Goal: Communication & Community: Answer question/provide support

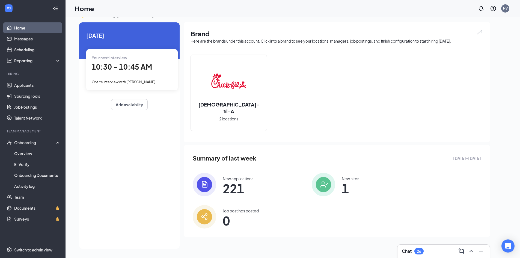
scroll to position [42, 0]
click at [130, 71] on span "10:30 - 10:45 AM" at bounding box center [122, 66] width 60 height 9
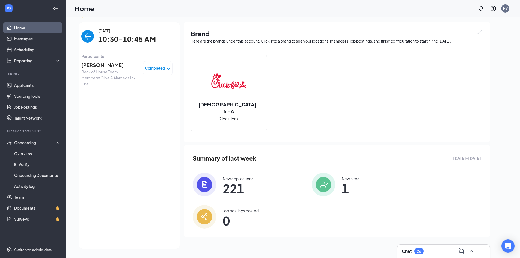
scroll to position [70, 0]
click at [156, 65] on div "Completed" at bounding box center [157, 68] width 29 height 14
click at [161, 65] on span "Completed" at bounding box center [155, 67] width 20 height 5
click at [96, 64] on span "[PERSON_NAME]" at bounding box center [109, 65] width 57 height 8
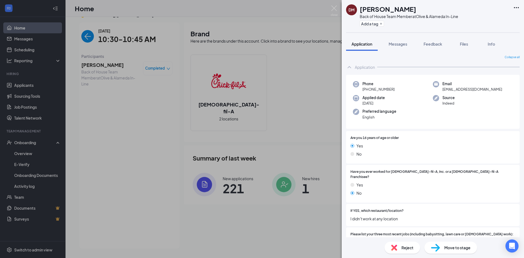
click at [464, 249] on span "Move to stage" at bounding box center [457, 247] width 26 height 6
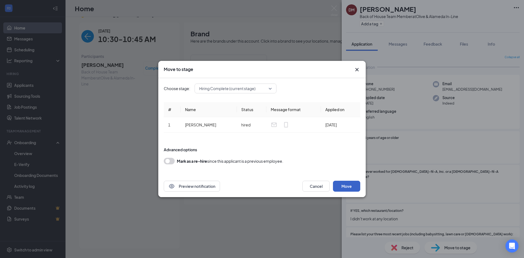
click at [355, 182] on button "Move" at bounding box center [346, 186] width 27 height 11
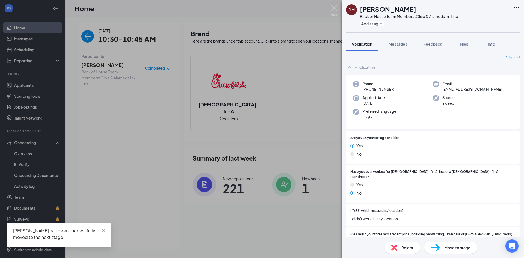
click at [107, 231] on div "[PERSON_NAME] has been successfully moved to the next stage." at bounding box center [59, 235] width 105 height 24
click at [127, 189] on div "DM [PERSON_NAME] Back of House Team Member at Olive & Alameda In-Line Add a tag…" at bounding box center [262, 129] width 524 height 258
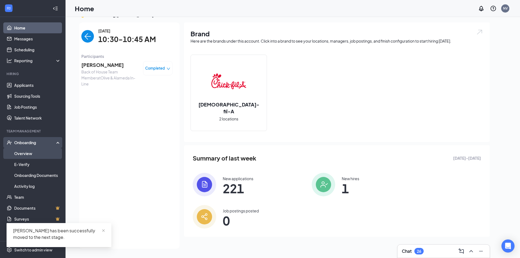
click at [33, 151] on link "Overview" at bounding box center [37, 153] width 47 height 11
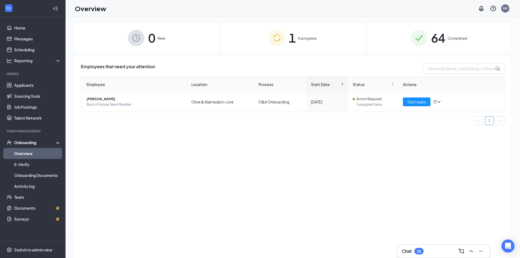
click at [138, 45] on img at bounding box center [136, 38] width 16 height 16
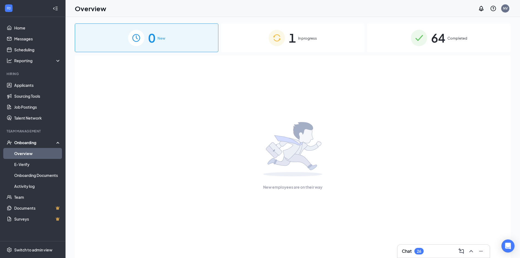
click at [307, 44] on div "1 In progress" at bounding box center [292, 37] width 143 height 29
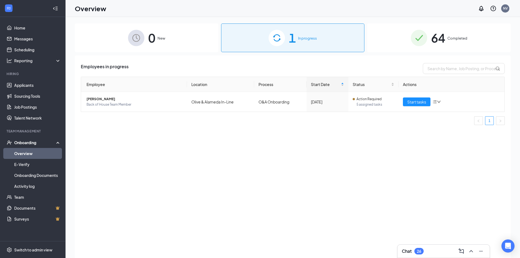
click at [170, 37] on div "0 New" at bounding box center [146, 37] width 143 height 29
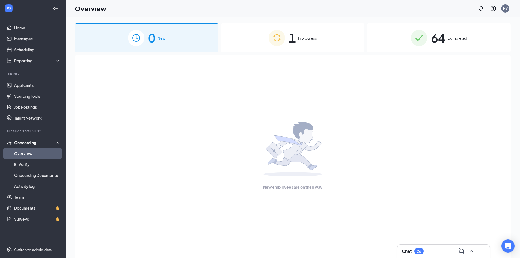
click at [20, 156] on link "Overview" at bounding box center [37, 153] width 47 height 11
click at [28, 188] on link "Activity log" at bounding box center [37, 186] width 47 height 11
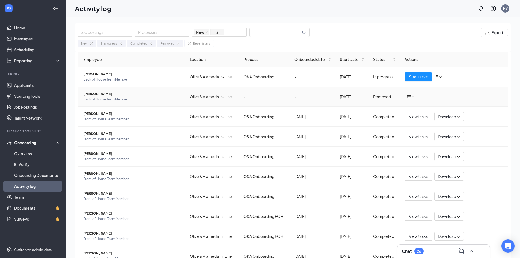
click at [98, 96] on span "[PERSON_NAME]" at bounding box center [132, 93] width 98 height 5
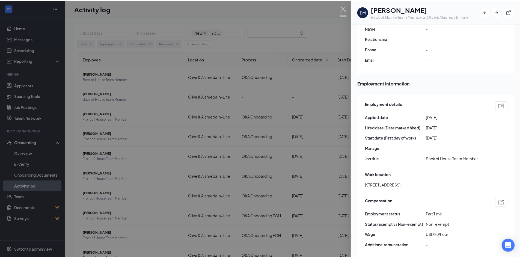
scroll to position [273, 0]
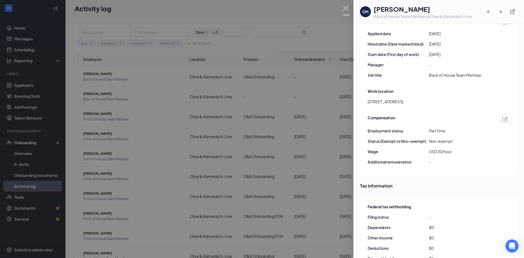
click at [346, 7] on img at bounding box center [345, 10] width 7 height 11
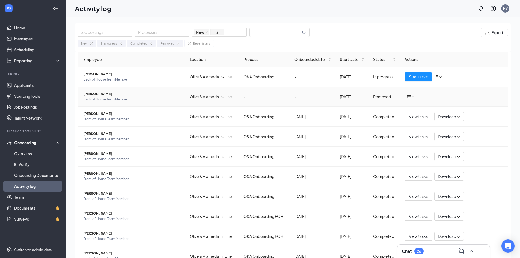
click at [406, 97] on icon "bars" at bounding box center [408, 96] width 4 height 4
click at [413, 108] on div "Return to onboarding" at bounding box center [436, 107] width 59 height 5
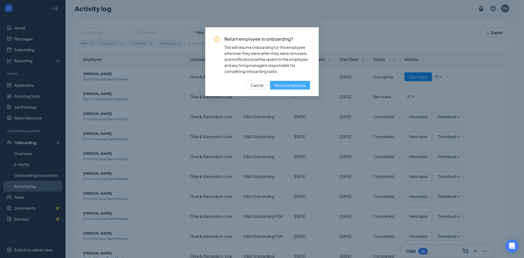
click at [300, 85] on span "Return employee" at bounding box center [289, 85] width 31 height 6
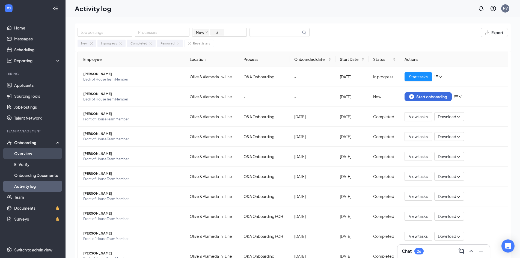
click at [37, 149] on link "Overview" at bounding box center [37, 153] width 47 height 11
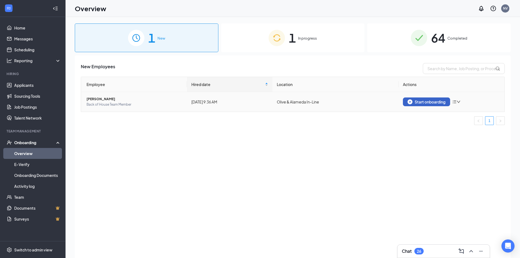
click at [431, 100] on div "Start onboarding" at bounding box center [426, 101] width 38 height 5
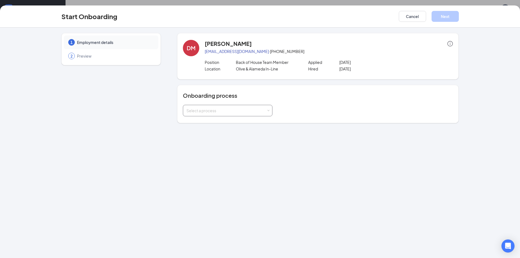
click at [230, 110] on div "Select a process" at bounding box center [226, 110] width 80 height 5
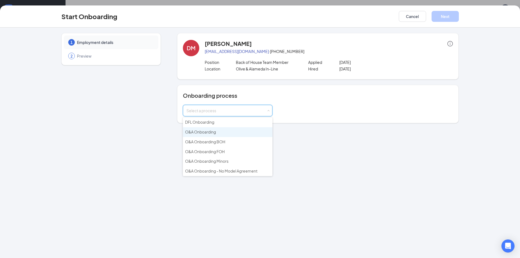
click at [215, 131] on span "O&A Onboarding" at bounding box center [200, 131] width 31 height 5
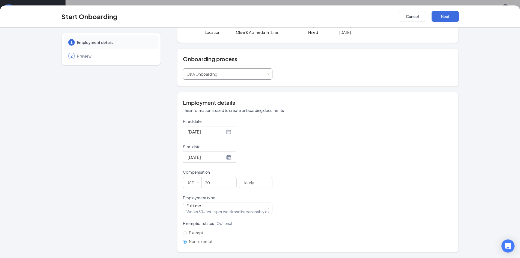
scroll to position [25, 0]
click at [226, 206] on div "Full time Works 30+ hours per week and is reasonably expected to work" at bounding box center [227, 208] width 82 height 11
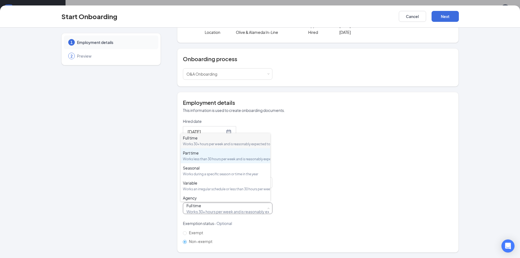
click at [227, 161] on div "Works less than 30 hours per week and is reasonably expected to work" at bounding box center [225, 159] width 85 height 5
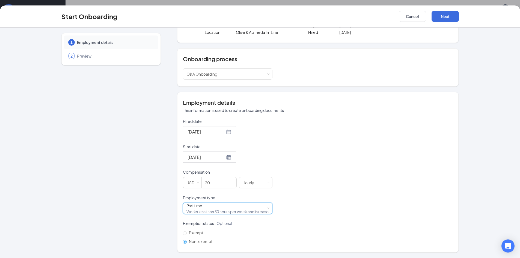
click at [311, 141] on div "Hired date [DATE] Start date [DATE] Compensation USD 20 [DEMOGRAPHIC_DATA] Empl…" at bounding box center [318, 181] width 270 height 127
click at [204, 160] on input "[DATE]" at bounding box center [205, 157] width 37 height 7
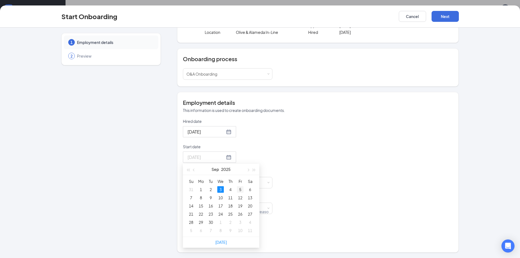
type input "[DATE]"
click at [239, 188] on div "5" at bounding box center [240, 189] width 7 height 7
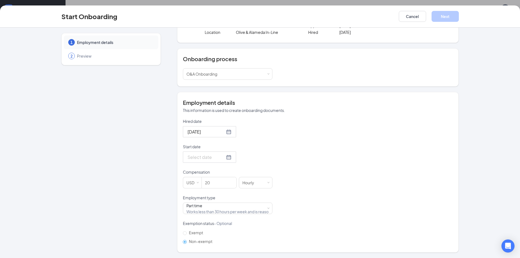
click at [223, 155] on div at bounding box center [209, 157] width 44 height 7
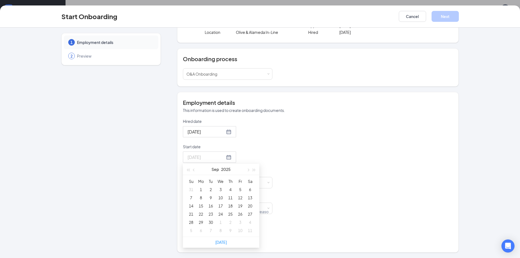
type input "[DATE]"
click at [217, 188] on div "3" at bounding box center [220, 189] width 7 height 7
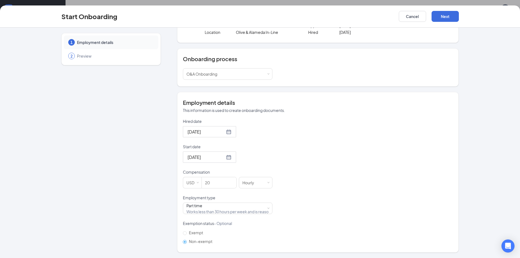
click at [312, 152] on div "Hired date [DATE] Start date [DATE] [DATE] Su Mo Tu We Th Fr Sa 31 1 2 3 4 5 6 …" at bounding box center [318, 181] width 270 height 127
click at [448, 17] on button "Next" at bounding box center [444, 16] width 27 height 11
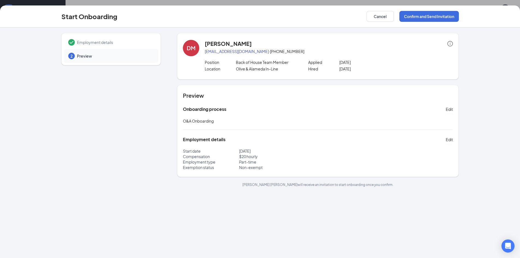
scroll to position [0, 0]
click at [439, 16] on button "Confirm and Send Invitation" at bounding box center [428, 16] width 59 height 11
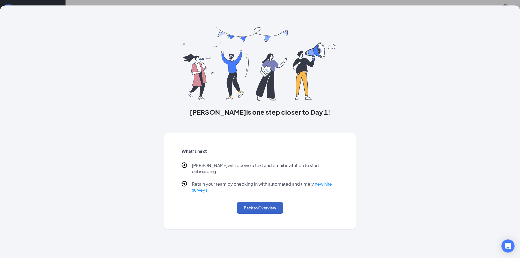
click at [266, 202] on button "Back to Overview" at bounding box center [260, 208] width 46 height 12
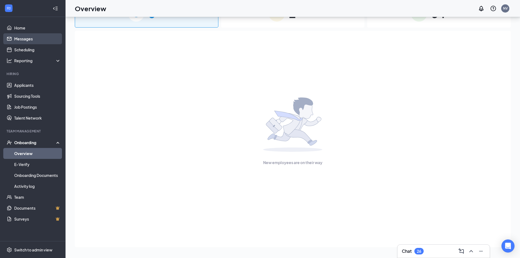
click at [20, 42] on link "Messages" at bounding box center [37, 38] width 47 height 11
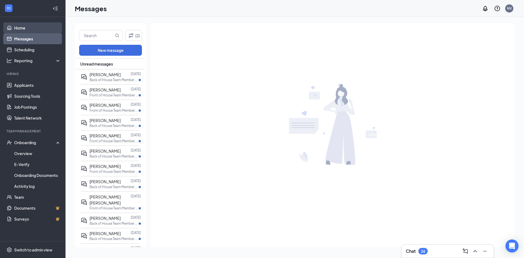
click at [21, 31] on link "Home" at bounding box center [37, 27] width 47 height 11
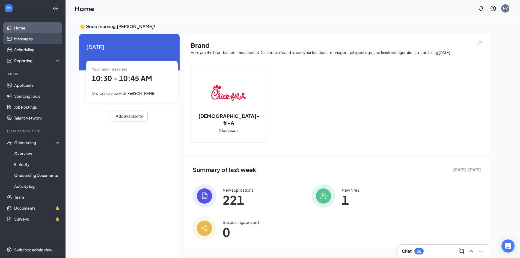
click at [26, 37] on link "Messages" at bounding box center [37, 38] width 47 height 11
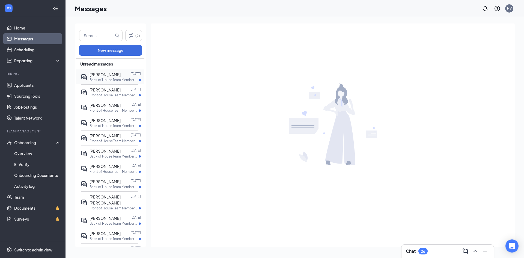
click at [91, 70] on div "[PERSON_NAME] [DATE] Back of House Team Member at [GEOGRAPHIC_DATA] Delivery" at bounding box center [109, 76] width 57 height 15
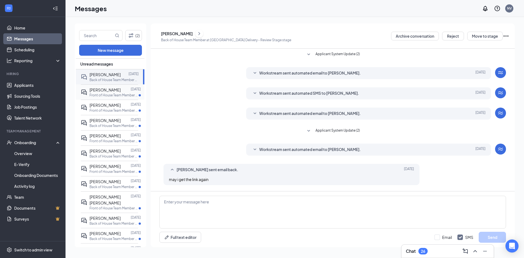
click at [103, 95] on p "Front of House Team Member at [GEOGRAPHIC_DATA] In-Line" at bounding box center [113, 95] width 49 height 5
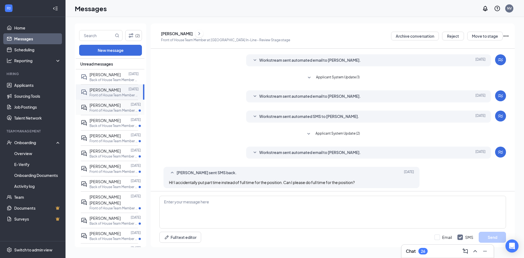
scroll to position [15, 0]
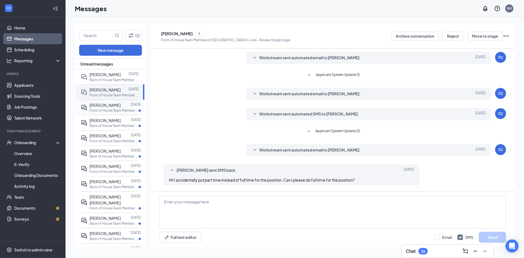
click at [107, 110] on p "Front of House Team Member at [GEOGRAPHIC_DATA] In-Line" at bounding box center [113, 110] width 49 height 5
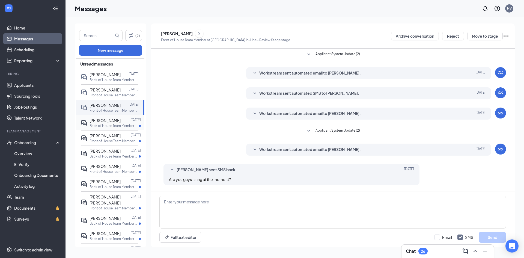
click at [107, 119] on span "[PERSON_NAME]" at bounding box center [104, 120] width 31 height 5
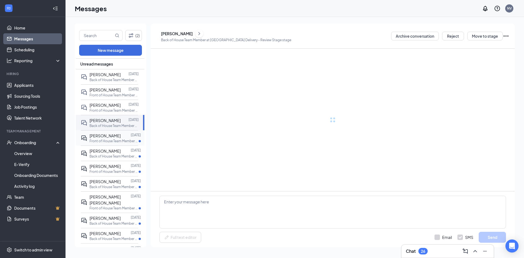
click at [107, 136] on span "[PERSON_NAME]" at bounding box center [104, 135] width 31 height 5
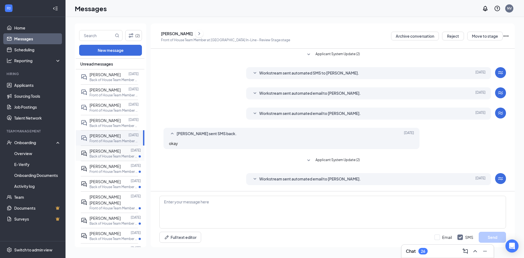
click at [110, 150] on span "[PERSON_NAME]" at bounding box center [104, 150] width 31 height 5
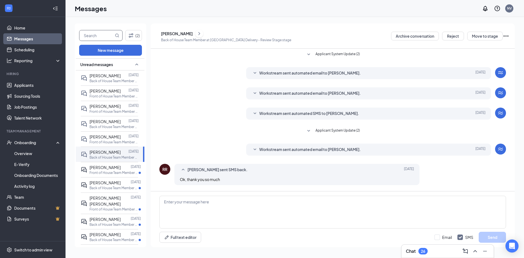
click at [106, 32] on input "text" at bounding box center [96, 35] width 34 height 10
type input "[PERSON_NAME]"
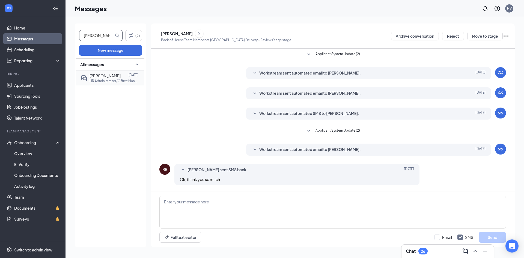
click at [104, 72] on div "[PERSON_NAME] [DATE] HR Administrator/Office Manager at [GEOGRAPHIC_DATA] In-Li…" at bounding box center [109, 77] width 57 height 15
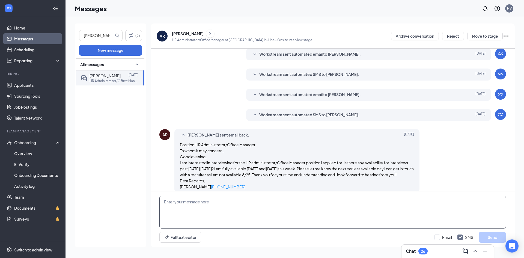
scroll to position [131, 0]
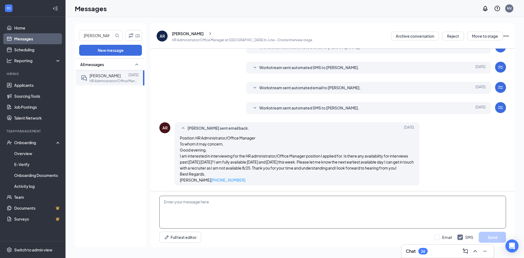
click at [243, 205] on textarea at bounding box center [332, 212] width 346 height 33
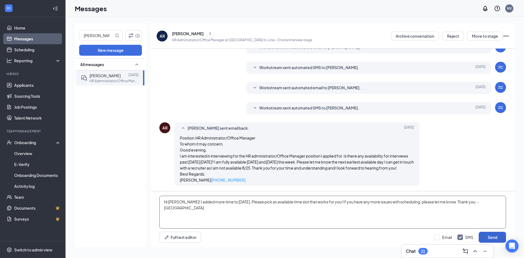
type textarea "Hi [PERSON_NAME]! I added more time to [DATE]. Please pick an available time sl…"
click at [489, 238] on button "Send" at bounding box center [491, 237] width 27 height 11
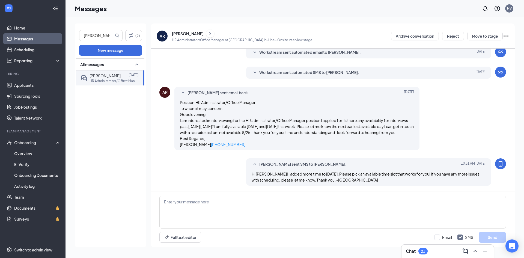
scroll to position [167, 0]
click at [497, 164] on icon "MobileSms" at bounding box center [500, 163] width 7 height 7
click at [252, 164] on icon "SmallChevronUp" at bounding box center [254, 164] width 7 height 7
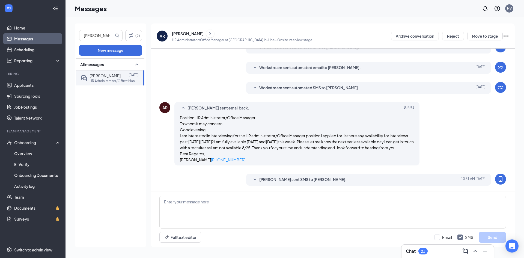
click at [257, 179] on div "[PERSON_NAME] sent SMS to [PERSON_NAME]. [DATE] 10:51 AM" at bounding box center [368, 179] width 234 height 7
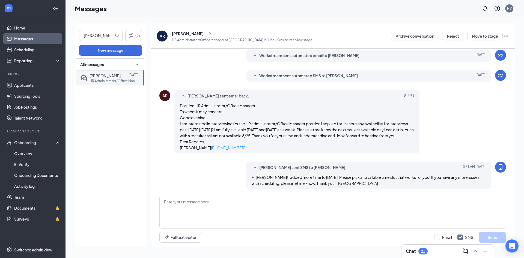
scroll to position [167, 0]
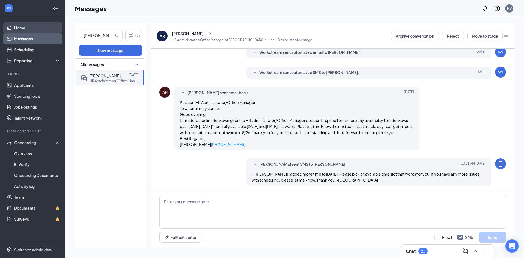
click at [50, 31] on link "Home" at bounding box center [37, 27] width 47 height 11
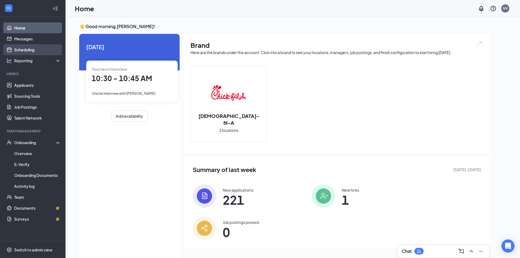
click at [42, 53] on link "Scheduling" at bounding box center [37, 49] width 47 height 11
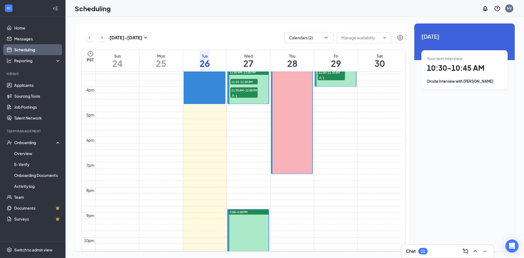
scroll to position [268, 0]
